Goal: Transaction & Acquisition: Book appointment/travel/reservation

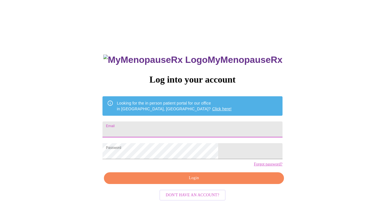
click at [182, 131] on input "Email" at bounding box center [192, 130] width 180 height 16
type input "[EMAIL_ADDRESS][DOMAIN_NAME]"
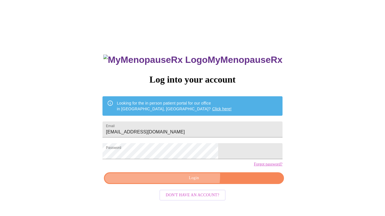
click at [193, 182] on span "Login" at bounding box center [193, 178] width 167 height 7
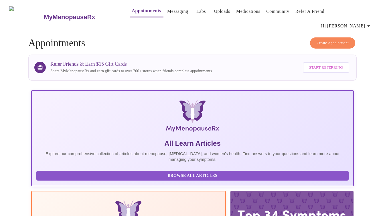
click at [332, 37] on button "Create Appointment" at bounding box center [332, 42] width 45 height 11
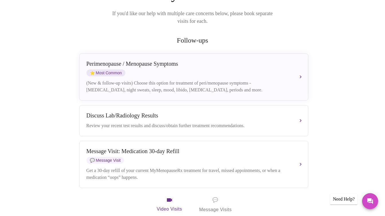
scroll to position [89, 0]
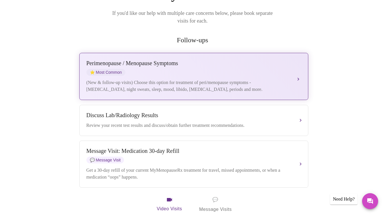
click at [215, 61] on div "Perimenopause / Menopause Symptoms ⭐ Most Common (New & follow-up visits) Choos…" at bounding box center [193, 76] width 215 height 33
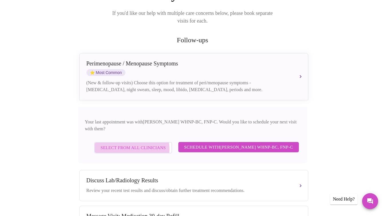
click at [124, 144] on span "Select from All Clinicians" at bounding box center [132, 147] width 65 height 7
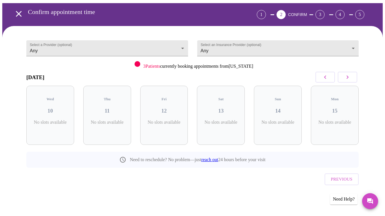
scroll to position [9, 0]
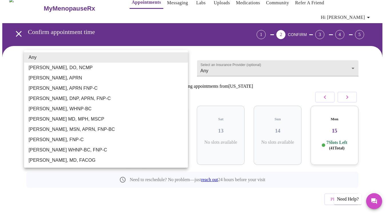
click at [83, 60] on body "MyMenopauseRx Appointments Messaging Labs Uploads Medications Community Refer a…" at bounding box center [194, 114] width 385 height 240
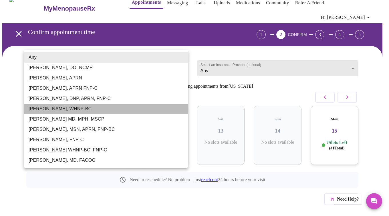
click at [66, 112] on li "Meghan Matz, WHNP-BC" at bounding box center [106, 109] width 164 height 10
type input "Meghan Matz, WHNP-BC"
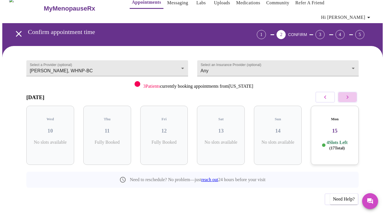
click at [349, 96] on icon "button" at bounding box center [348, 97] width 2 height 3
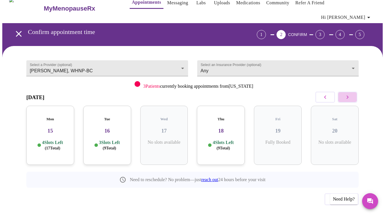
click at [349, 96] on icon "button" at bounding box center [348, 97] width 2 height 3
